Goal: Information Seeking & Learning: Learn about a topic

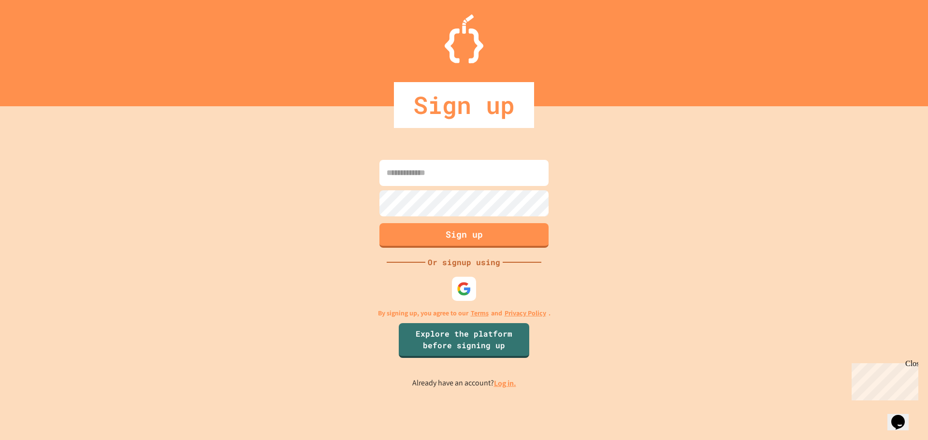
click at [406, 174] on input at bounding box center [463, 173] width 169 height 26
type input "*"
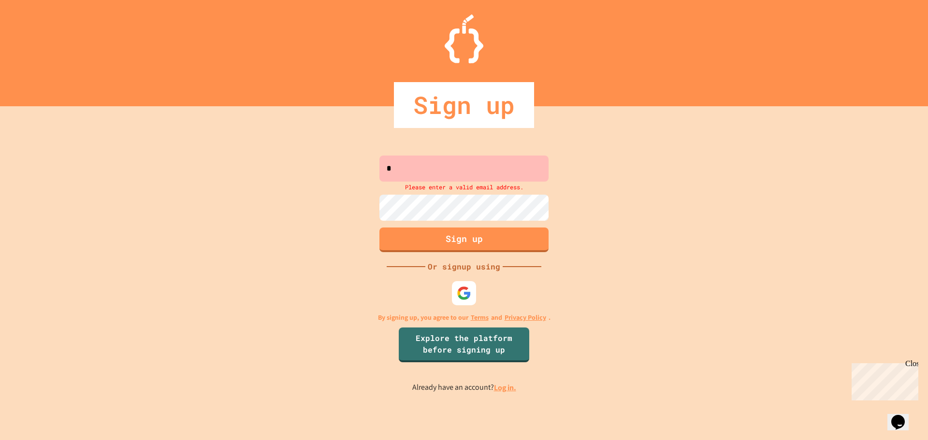
click at [507, 384] on link "Log in." at bounding box center [505, 388] width 22 height 10
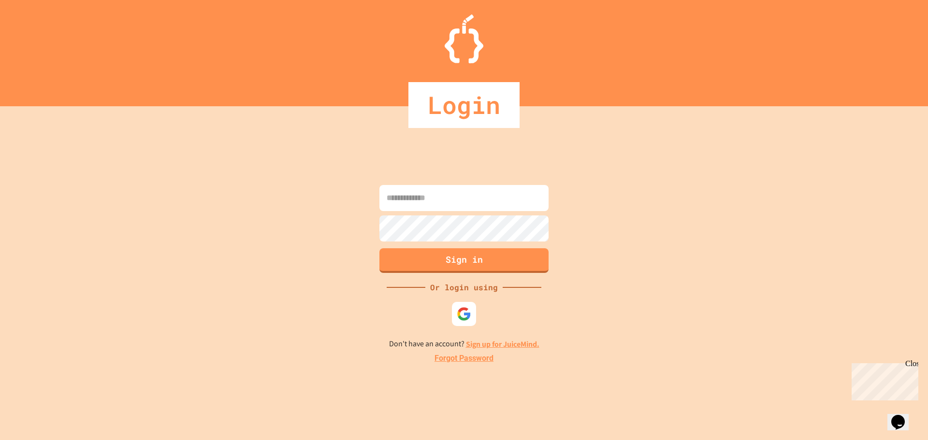
click at [483, 184] on form "Sign in" at bounding box center [464, 229] width 174 height 93
click at [485, 191] on input at bounding box center [463, 198] width 169 height 26
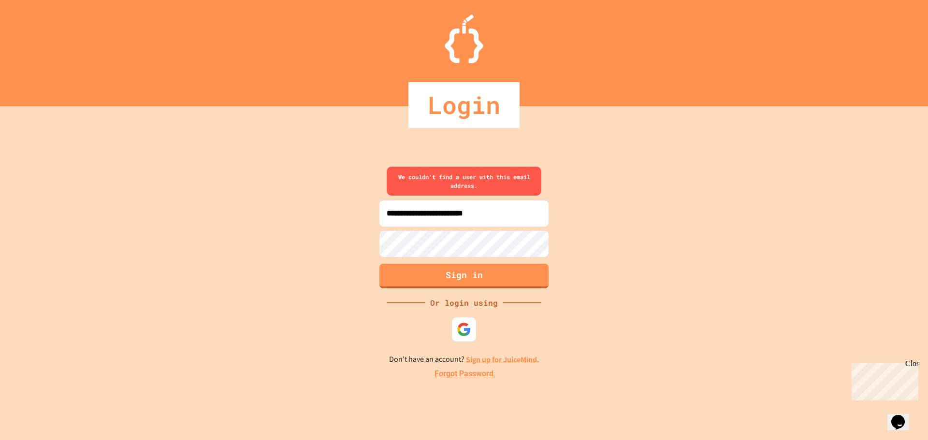
click at [523, 214] on input "**********" at bounding box center [463, 214] width 169 height 26
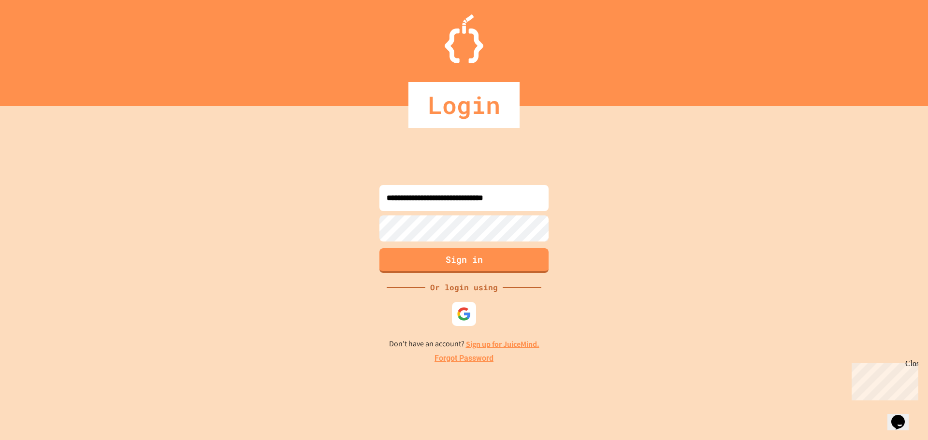
type input "**********"
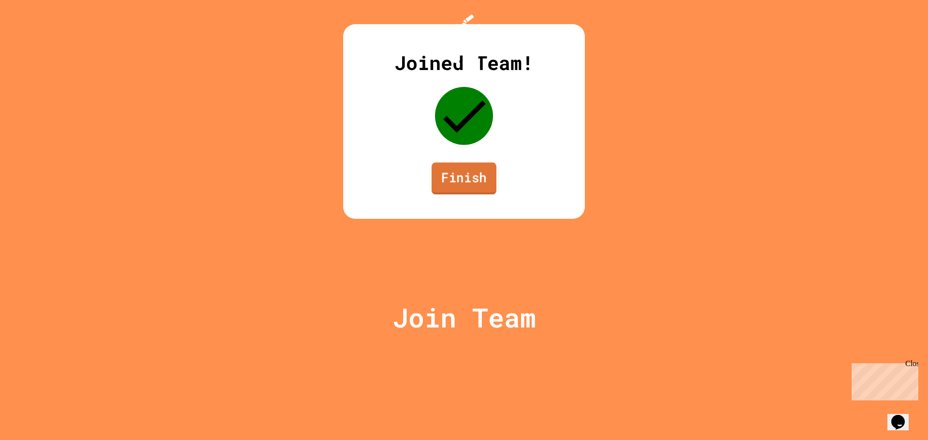
click at [469, 194] on link "Finish" at bounding box center [463, 178] width 65 height 32
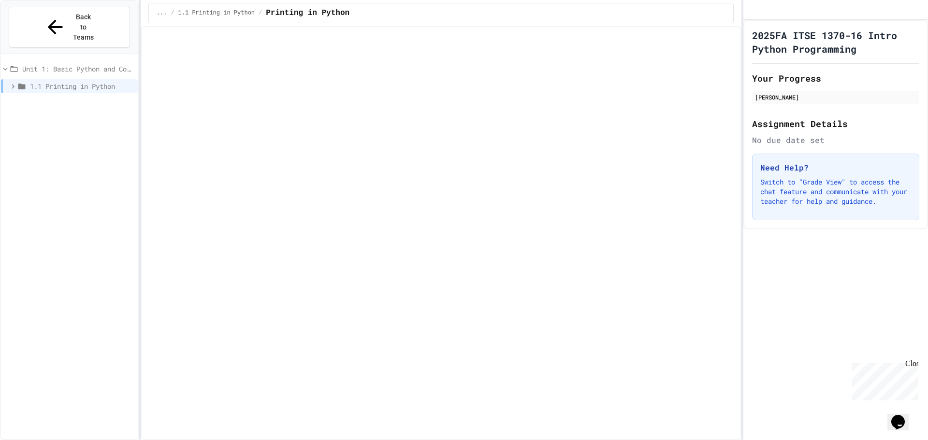
click at [24, 84] on icon at bounding box center [21, 87] width 7 height 6
click at [44, 99] on span "Printing in Python" at bounding box center [83, 104] width 101 height 10
click at [51, 116] on span "Hello, world!" at bounding box center [83, 121] width 101 height 10
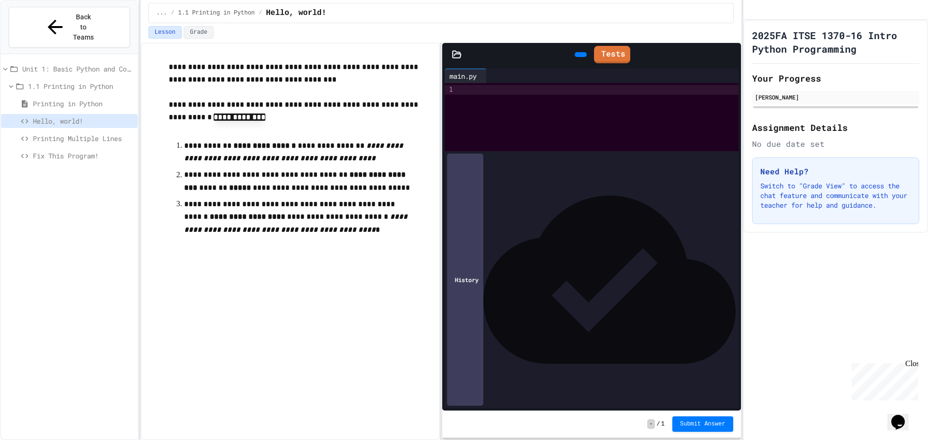
click at [70, 81] on span "1.1 Printing in Python" at bounding box center [81, 86] width 106 height 10
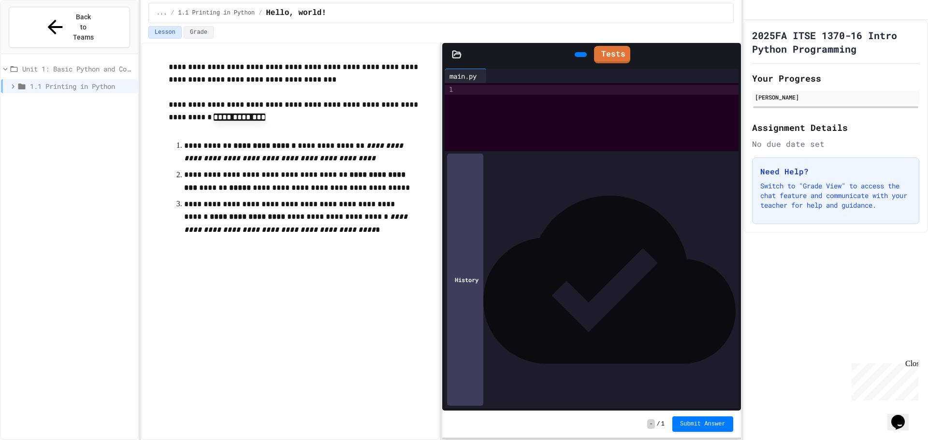
click at [60, 81] on span "1.1 Printing in Python" at bounding box center [82, 86] width 104 height 10
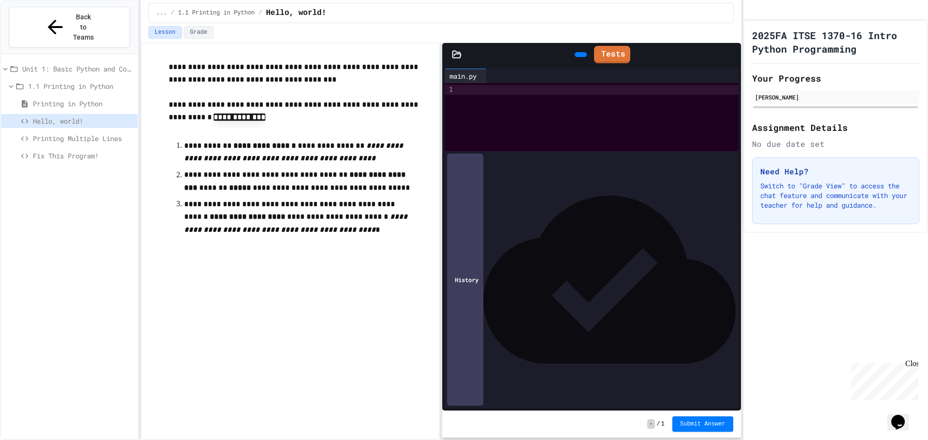
click at [60, 99] on span "Printing in Python" at bounding box center [83, 104] width 101 height 10
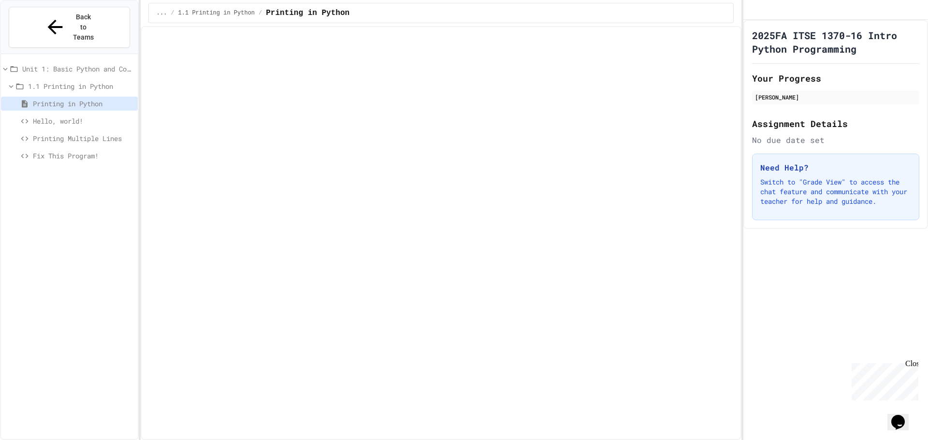
click at [57, 116] on span "Hello, world!" at bounding box center [83, 121] width 101 height 10
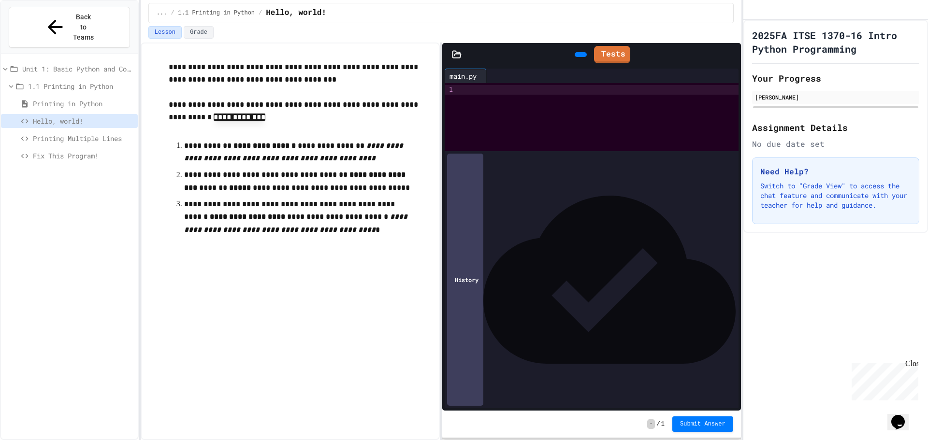
click at [477, 93] on div at bounding box center [599, 90] width 279 height 10
click at [576, 52] on div at bounding box center [581, 54] width 12 height 5
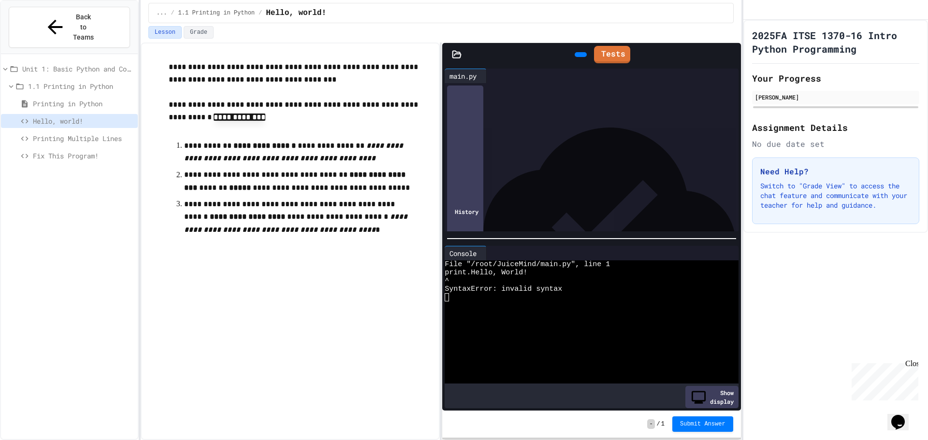
click at [543, 90] on div "***** * ***** * ***** *" at bounding box center [592, 90] width 265 height 10
click at [579, 55] on icon at bounding box center [579, 55] width 0 height 0
click at [168, 28] on button "Lesson" at bounding box center [164, 32] width 33 height 13
click at [167, 29] on button "Lesson" at bounding box center [164, 32] width 33 height 13
click at [88, 99] on span "Printing in Python" at bounding box center [83, 104] width 101 height 10
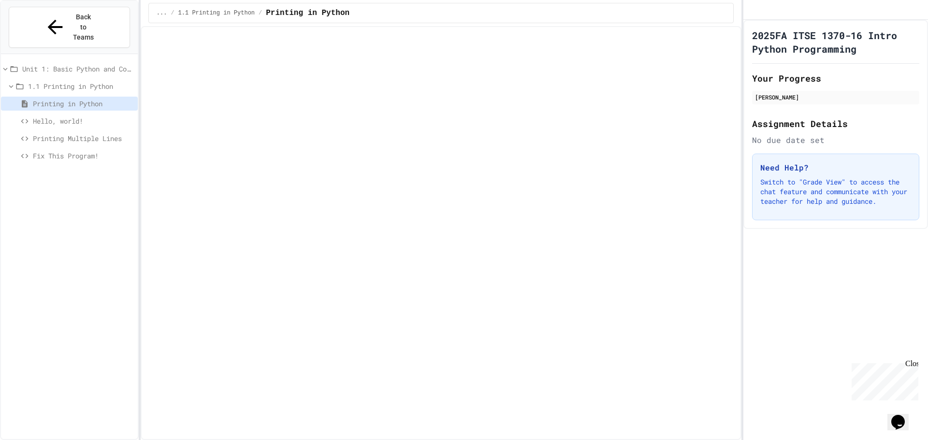
click at [76, 97] on div "Printing in Python" at bounding box center [69, 105] width 137 height 17
click at [76, 116] on span "Hello, world!" at bounding box center [83, 121] width 101 height 10
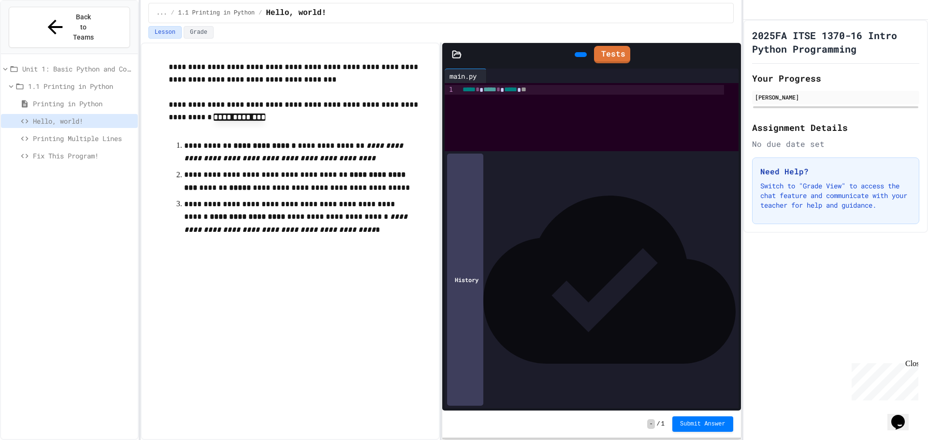
click at [569, 90] on div "***** * * ***** * ***** * **" at bounding box center [592, 90] width 265 height 10
click at [579, 55] on icon at bounding box center [579, 55] width 0 height 0
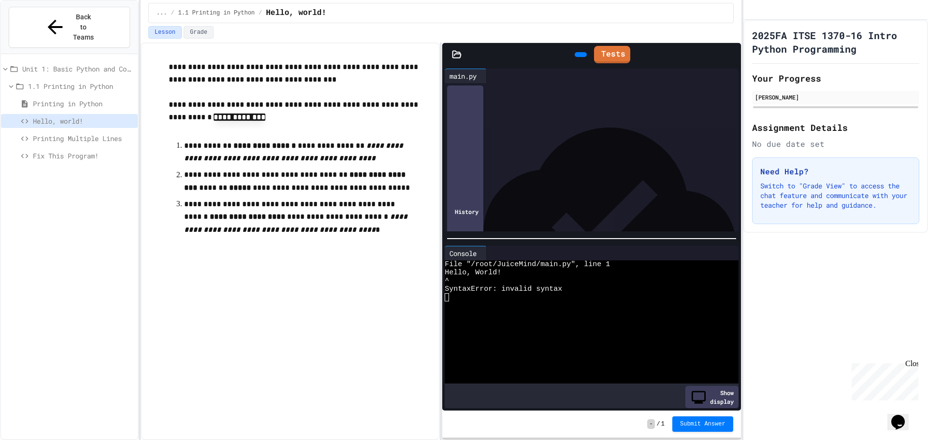
click at [525, 88] on div "***** * ***** *" at bounding box center [592, 90] width 265 height 10
click at [457, 57] on icon at bounding box center [457, 54] width 8 height 7
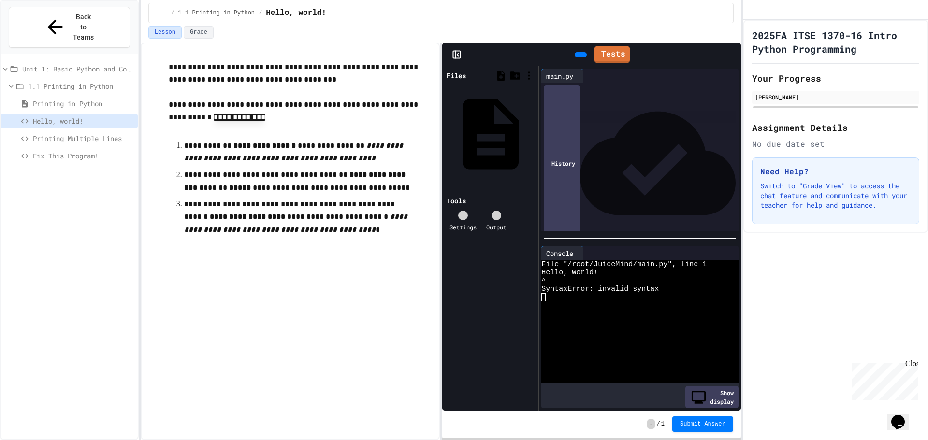
click at [457, 53] on icon at bounding box center [457, 55] width 10 height 10
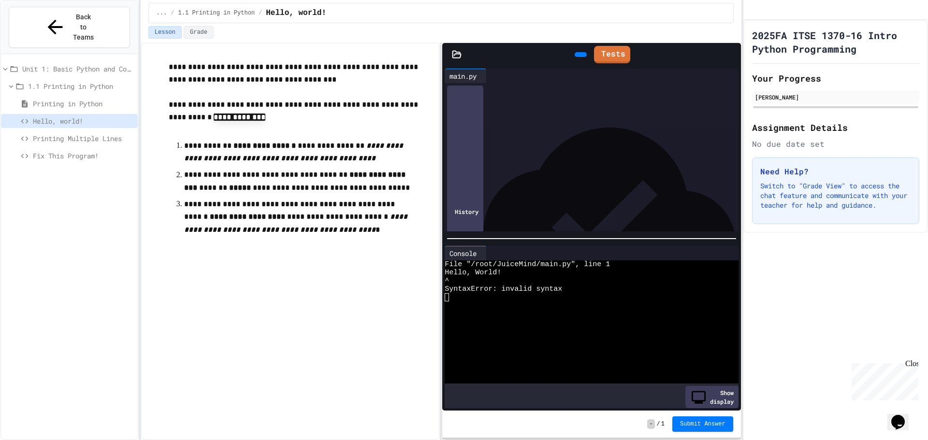
click at [486, 91] on div at bounding box center [592, 90] width 265 height 10
click at [80, 133] on span "Printing Multiple Lines" at bounding box center [83, 138] width 101 height 10
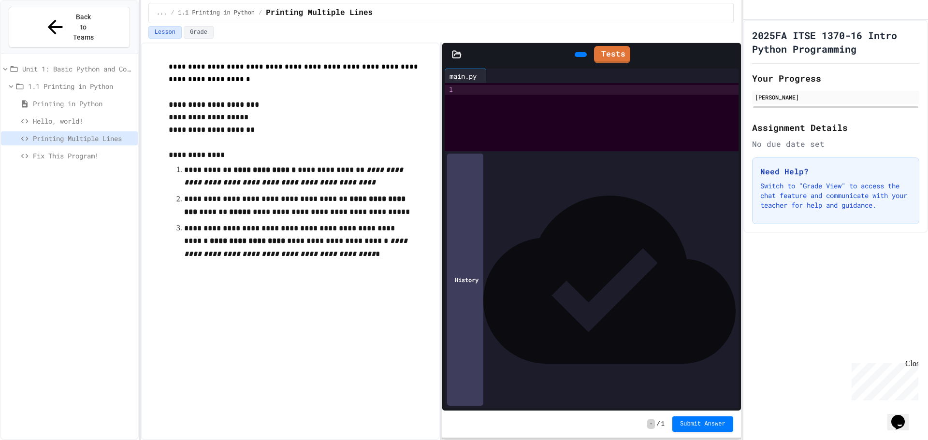
click at [67, 99] on span "Printing in Python" at bounding box center [83, 104] width 101 height 10
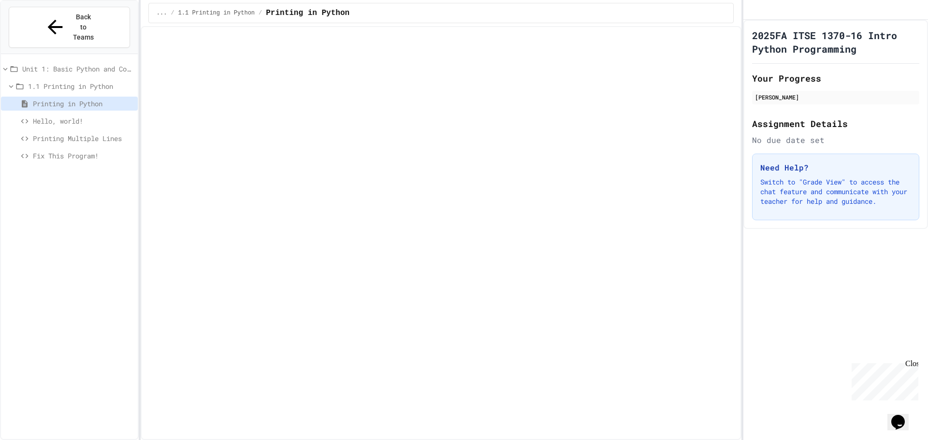
click at [282, 14] on span "Printing in Python" at bounding box center [308, 13] width 84 height 12
click at [174, 13] on div "... / 1.1 Printing in Python / Printing in Python" at bounding box center [253, 13] width 193 height 12
click at [72, 81] on span "1.1 Printing in Python" at bounding box center [81, 86] width 106 height 10
click at [74, 64] on span "Unit 1: Basic Python and Console Interaction" at bounding box center [78, 69] width 112 height 10
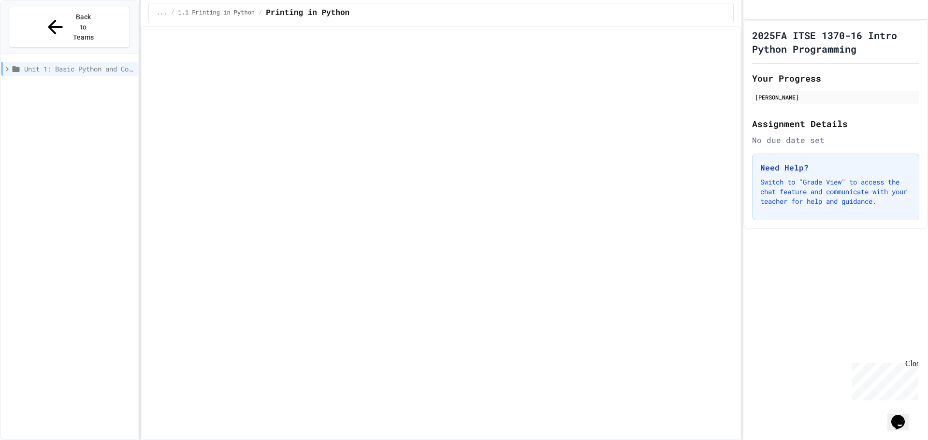
click at [8, 65] on icon at bounding box center [7, 69] width 9 height 9
click at [14, 82] on icon at bounding box center [13, 86] width 9 height 9
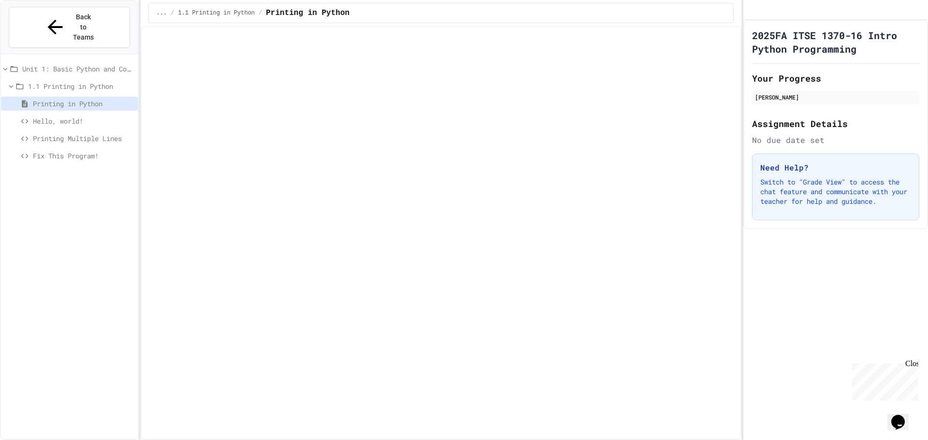
click at [27, 97] on div "Printing in Python" at bounding box center [69, 104] width 137 height 14
click at [27, 119] on icon at bounding box center [24, 121] width 7 height 4
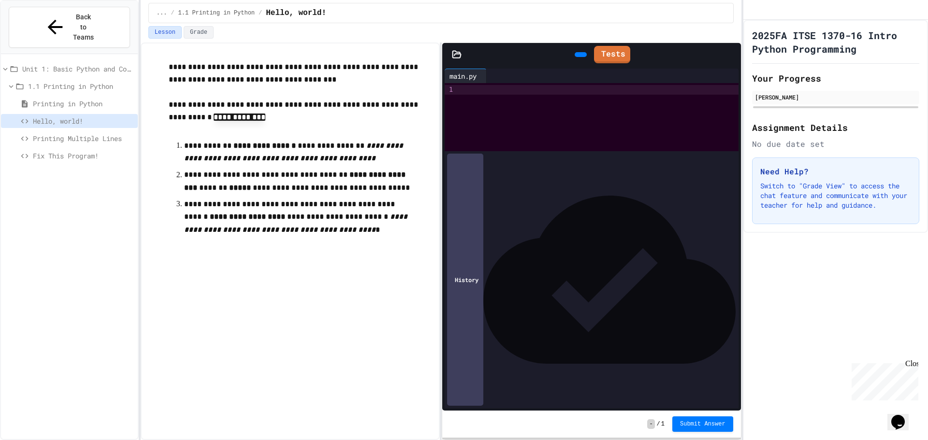
click at [469, 93] on div at bounding box center [599, 90] width 279 height 10
click at [575, 52] on div at bounding box center [581, 54] width 12 height 5
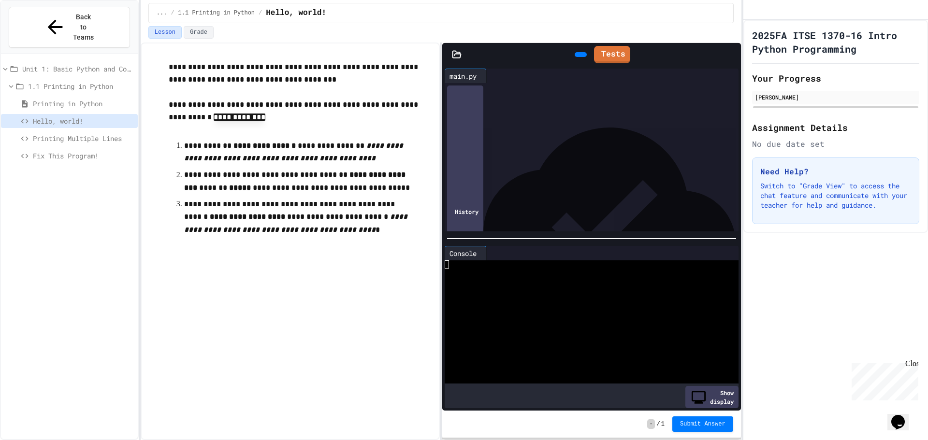
click at [583, 57] on icon at bounding box center [585, 60] width 5 height 7
click at [498, 88] on div at bounding box center [599, 90] width 279 height 10
click at [579, 53] on div at bounding box center [581, 54] width 12 height 5
click at [600, 52] on icon at bounding box center [600, 52] width 0 height 0
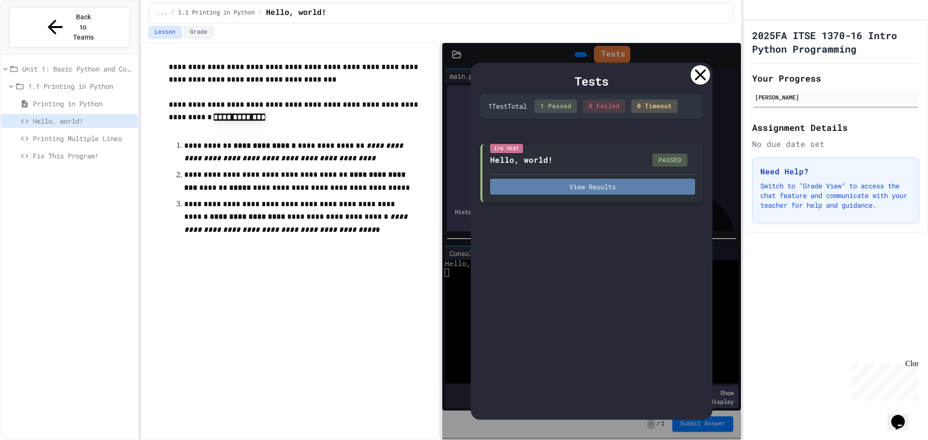
click at [598, 181] on button "View Results" at bounding box center [592, 187] width 205 height 16
click at [728, 72] on div "Tests 1 Test Total 1 Passed 0 Failed 0 Timeout I/O Test Hello, world! PASSED Vi…" at bounding box center [591, 241] width 298 height 397
click at [704, 74] on icon at bounding box center [699, 74] width 19 height 19
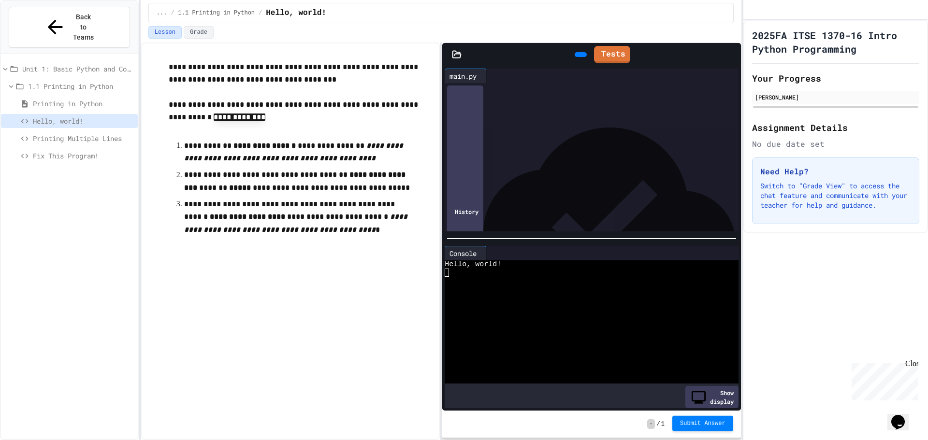
click at [718, 422] on span "Submit Answer" at bounding box center [702, 424] width 45 height 8
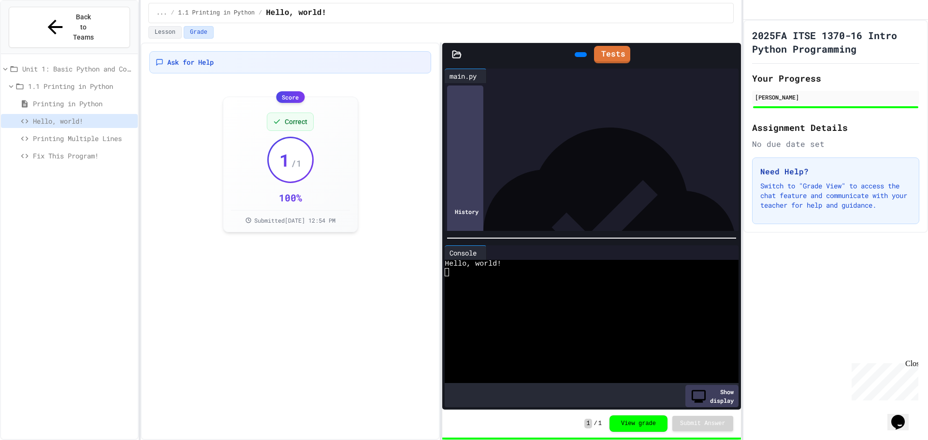
click at [609, 97] on div "**********" at bounding box center [599, 90] width 279 height 14
click at [579, 55] on icon at bounding box center [579, 55] width 0 height 0
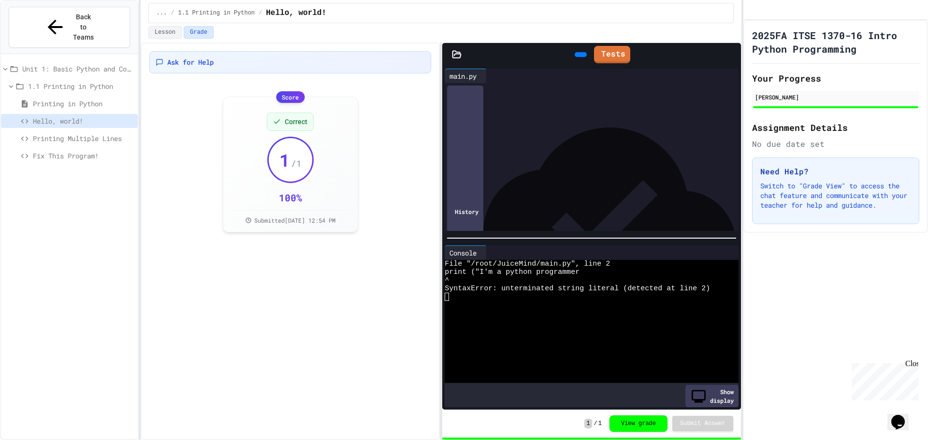
click at [517, 114] on div "**" at bounding box center [599, 110] width 279 height 10
click at [583, 57] on icon at bounding box center [585, 60] width 5 height 7
click at [587, 96] on div "**********" at bounding box center [592, 100] width 265 height 10
click at [579, 55] on icon at bounding box center [579, 55] width 0 height 0
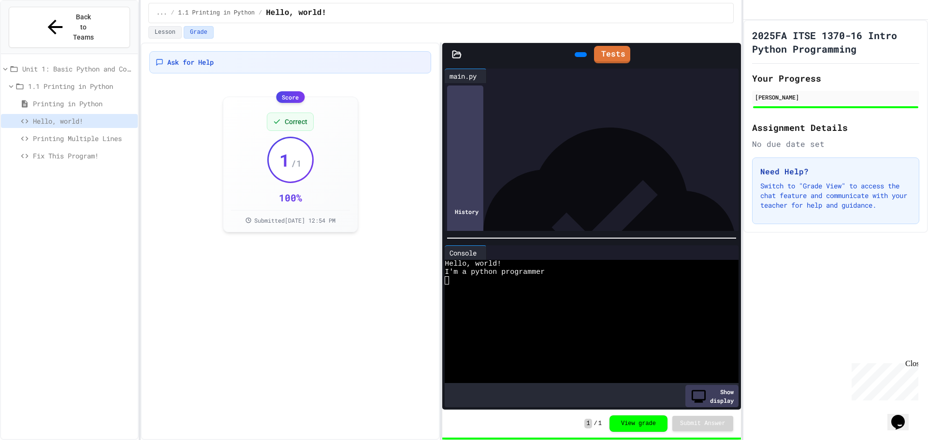
click at [26, 134] on icon at bounding box center [24, 138] width 9 height 9
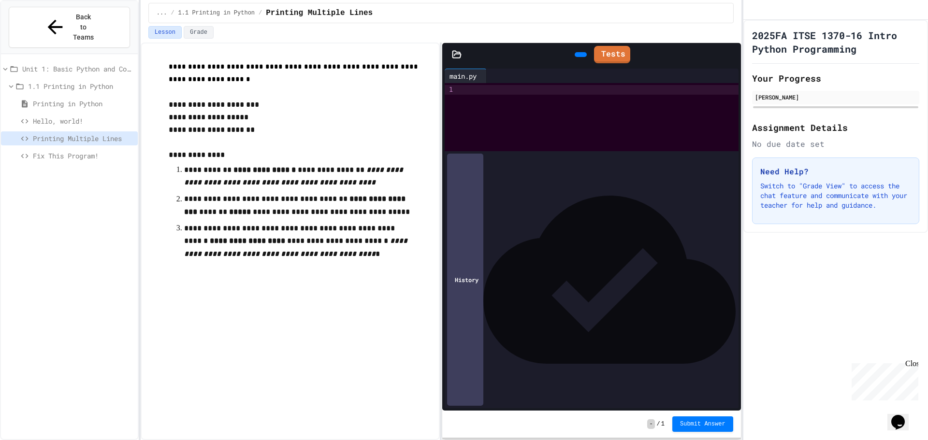
click at [485, 95] on div at bounding box center [599, 117] width 279 height 68
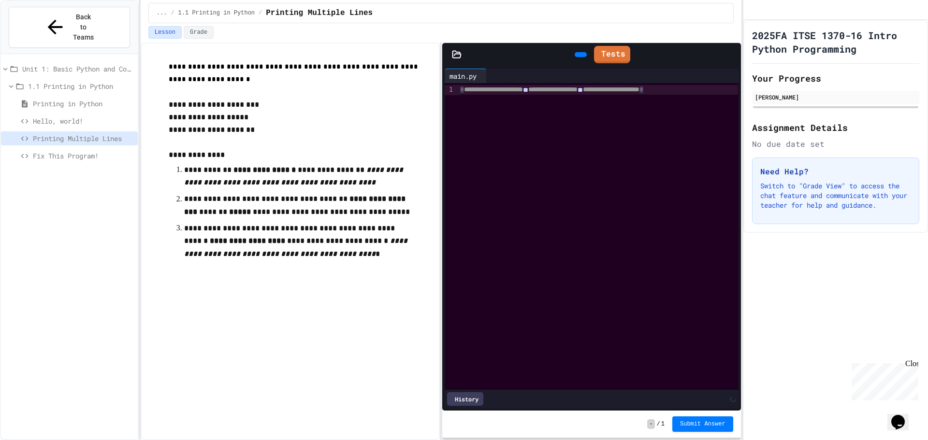
scroll to position [0, 33]
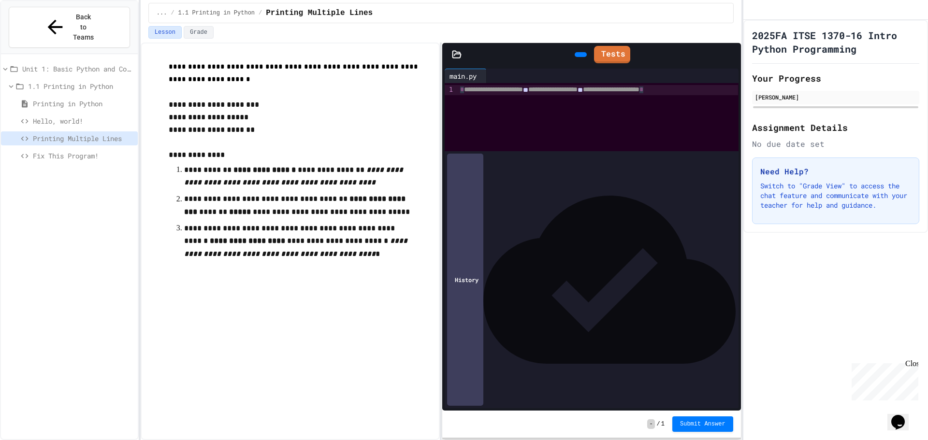
click at [575, 55] on div at bounding box center [581, 54] width 12 height 5
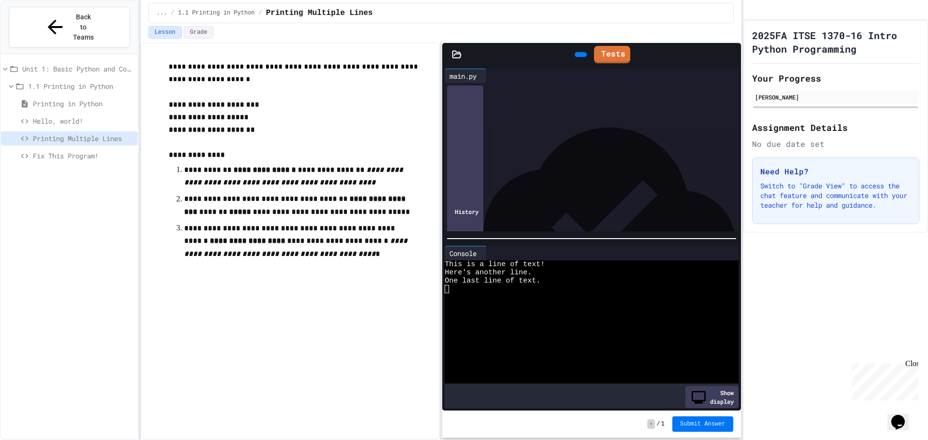
click at [704, 423] on span "Submit Answer" at bounding box center [702, 424] width 45 height 8
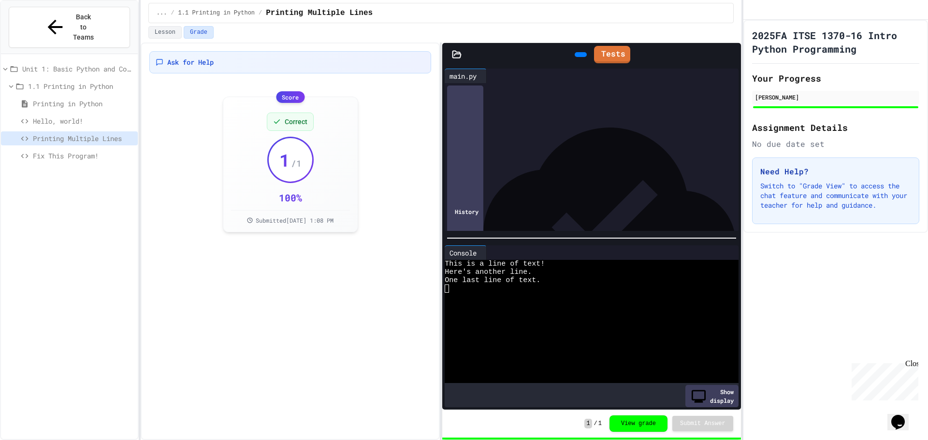
click at [60, 151] on span "Fix This Program!" at bounding box center [83, 156] width 101 height 10
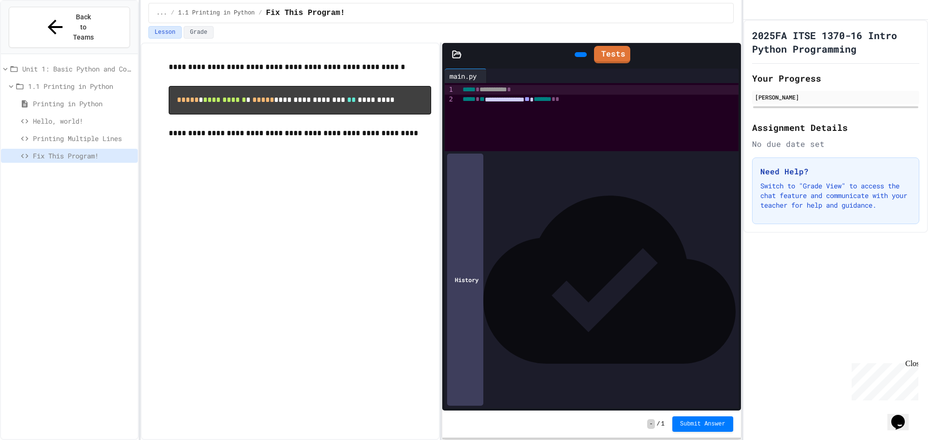
click at [575, 57] on div at bounding box center [581, 54] width 12 height 5
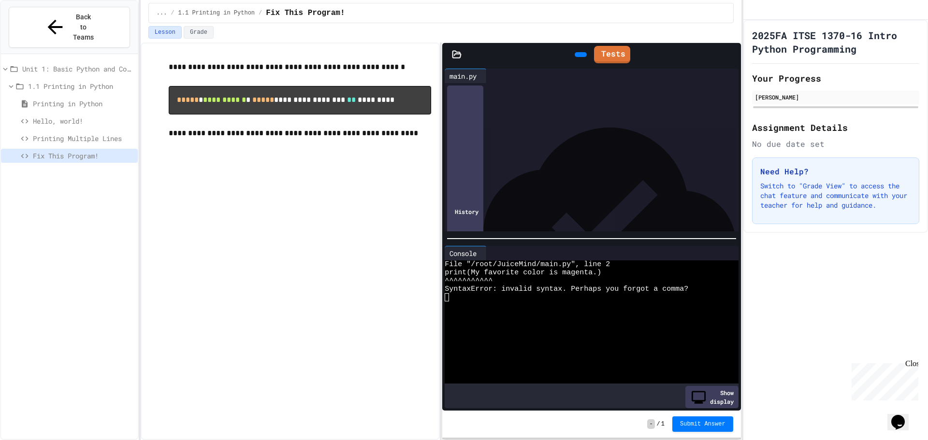
click at [509, 395] on div "Show display" at bounding box center [591, 397] width 293 height 22
click at [607, 101] on div "**********" at bounding box center [592, 100] width 265 height 10
click at [579, 55] on icon at bounding box center [579, 55] width 0 height 0
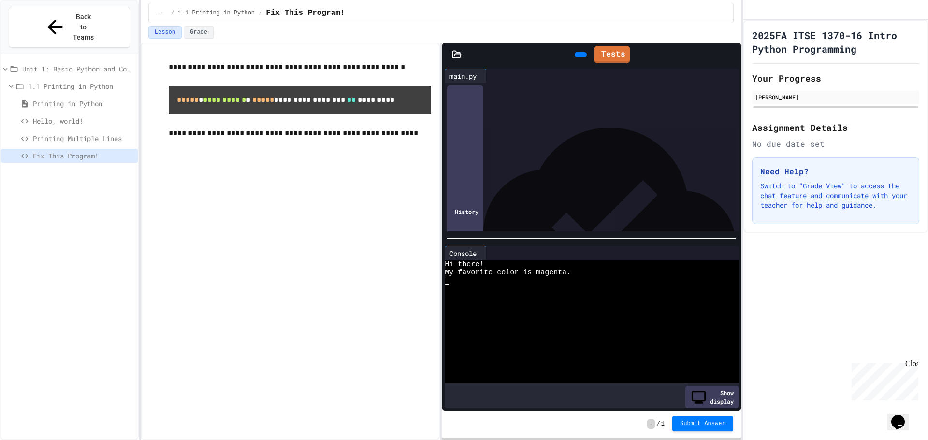
click at [707, 425] on span "Submit Answer" at bounding box center [702, 424] width 45 height 8
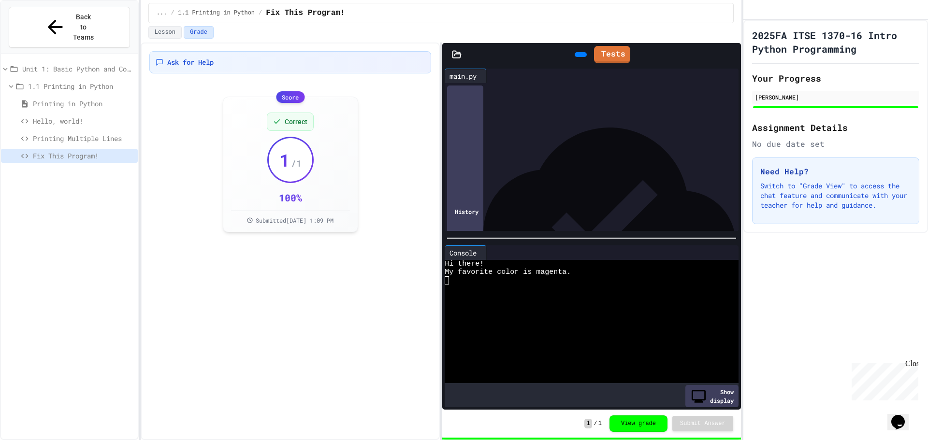
click at [57, 151] on span "Fix This Program!" at bounding box center [83, 156] width 101 height 10
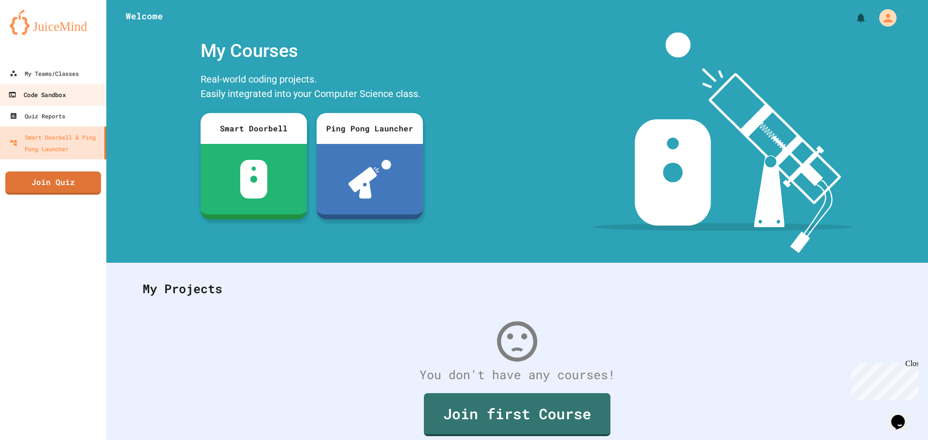
click at [74, 97] on link "Code Sandbox" at bounding box center [54, 95] width 110 height 22
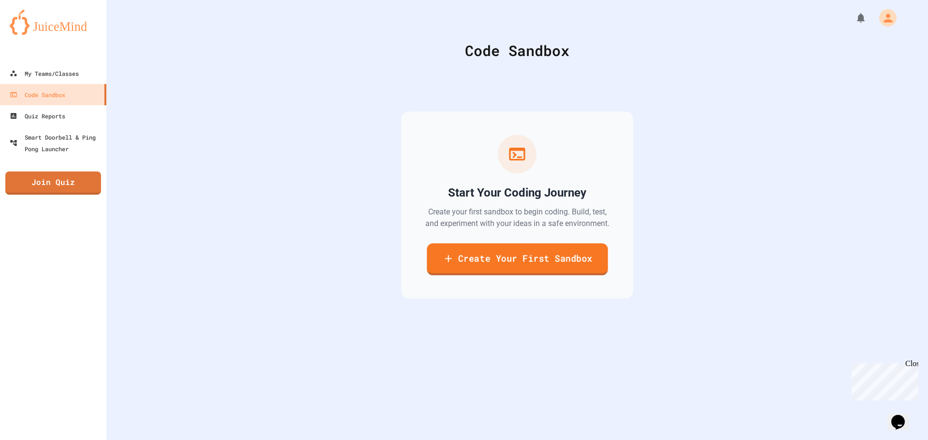
click at [454, 260] on link "Create Your First Sandbox" at bounding box center [517, 260] width 181 height 32
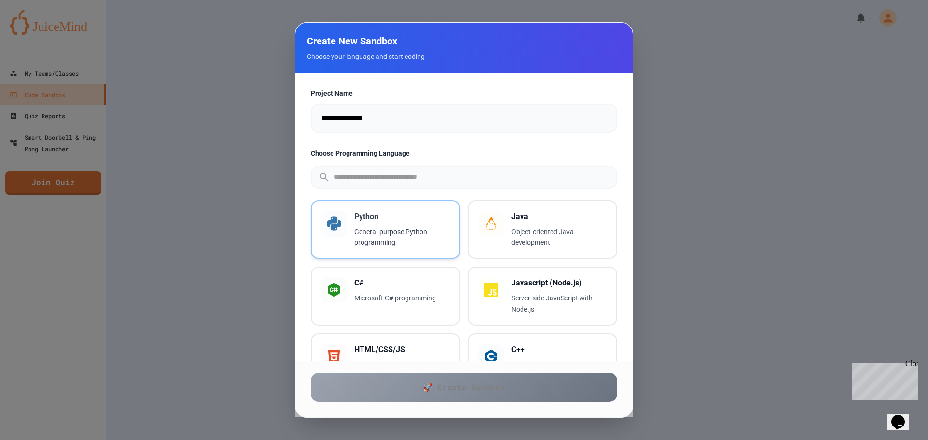
click at [400, 216] on h3 "Python" at bounding box center [401, 217] width 95 height 12
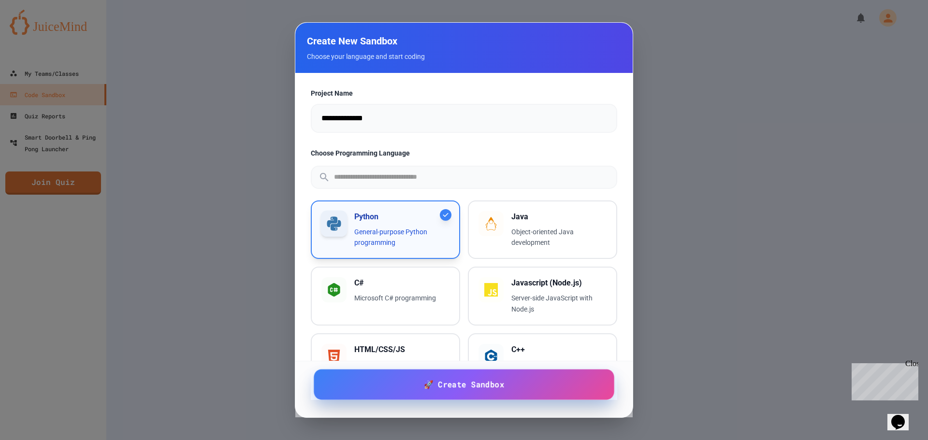
click at [436, 383] on span "🚀 Create Sandbox" at bounding box center [464, 385] width 81 height 12
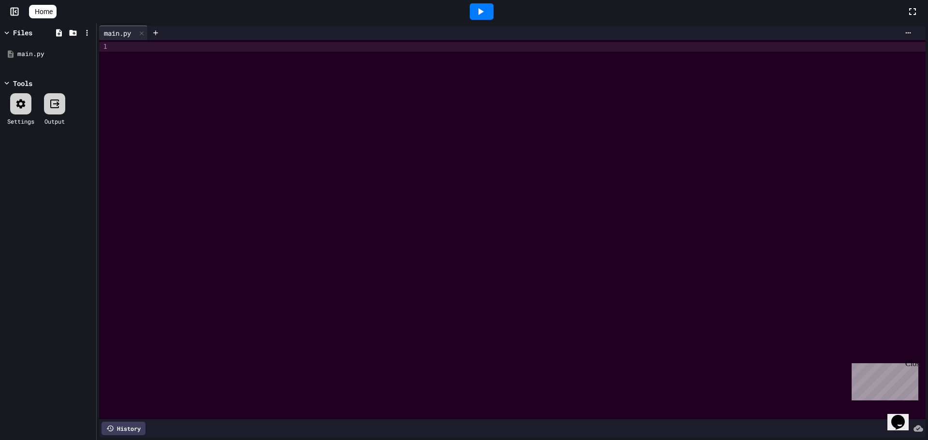
click at [131, 45] on div at bounding box center [520, 47] width 812 height 10
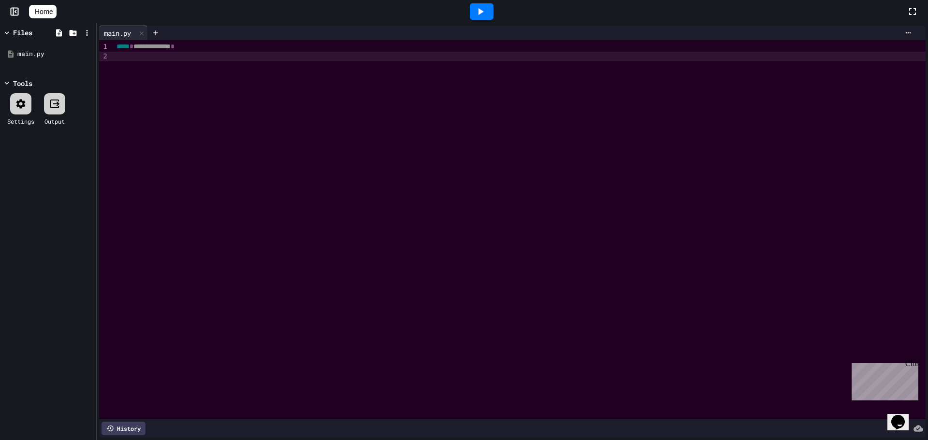
click at [482, 9] on icon at bounding box center [480, 12] width 12 height 12
